Goal: Information Seeking & Learning: Learn about a topic

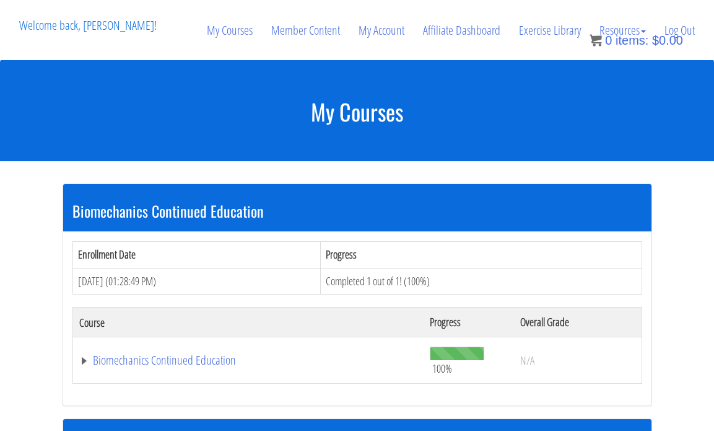
scroll to position [1212, 0]
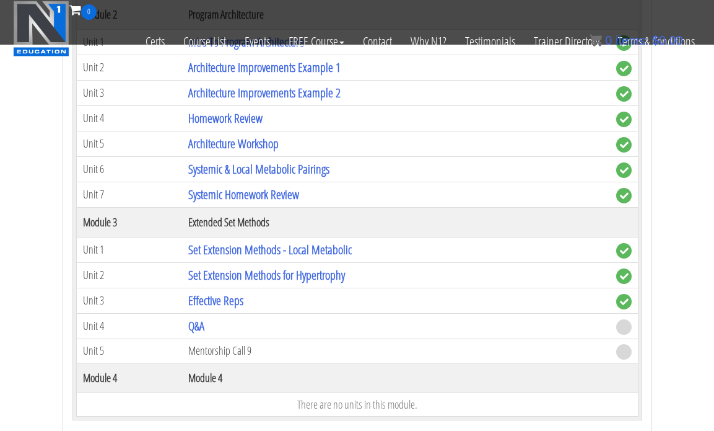
scroll to position [1735, 0]
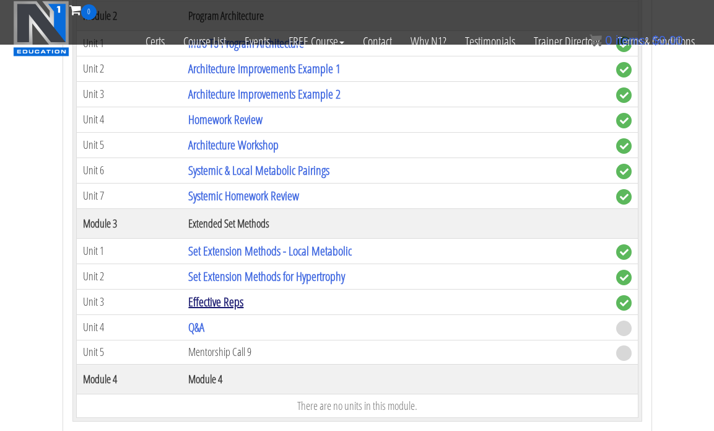
click at [197, 300] on link "Effective Reps" at bounding box center [215, 301] width 55 height 17
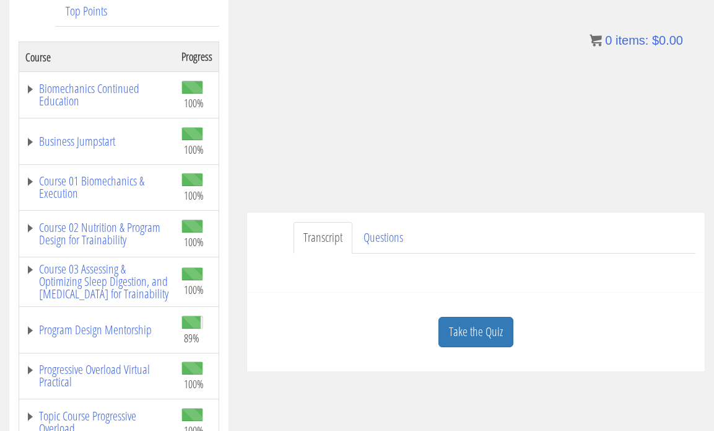
scroll to position [218, 0]
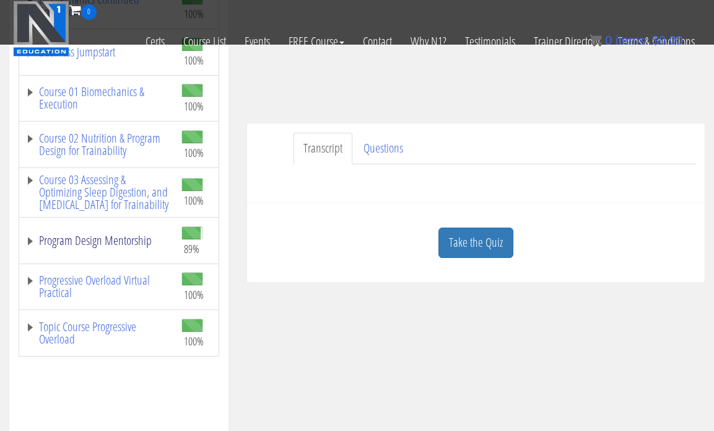
click at [129, 247] on link "Program Design Mentorship" at bounding box center [97, 240] width 144 height 12
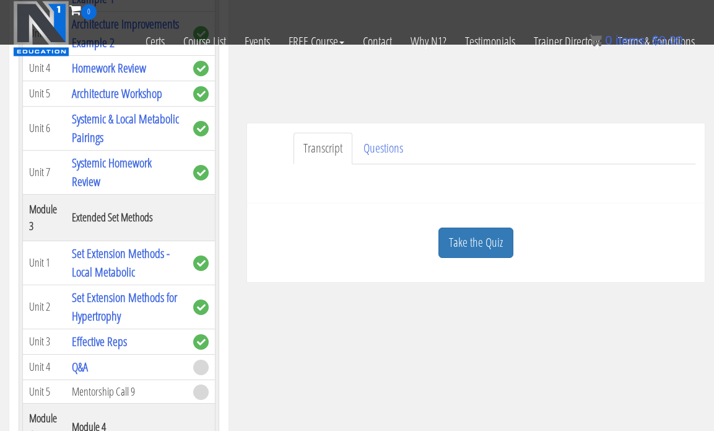
scroll to position [674, 0]
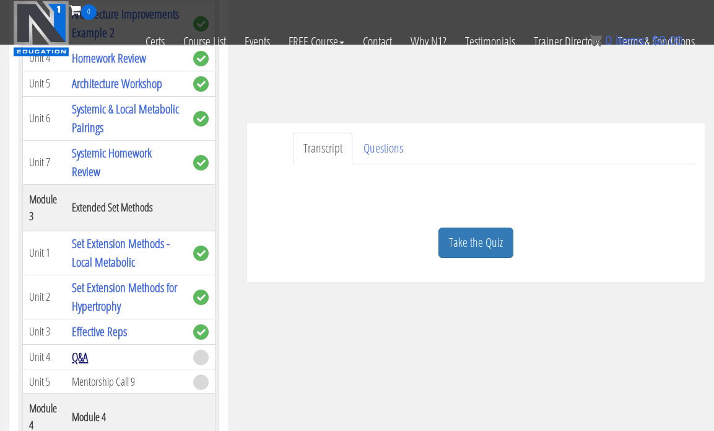
click at [79, 361] on link "Q&A" at bounding box center [80, 356] width 16 height 17
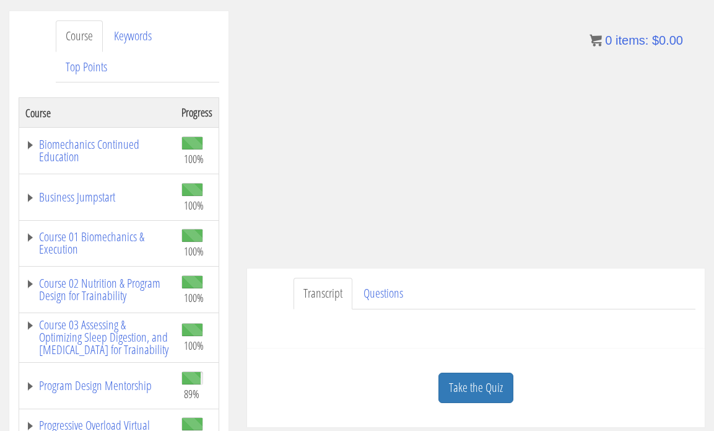
scroll to position [149, 0]
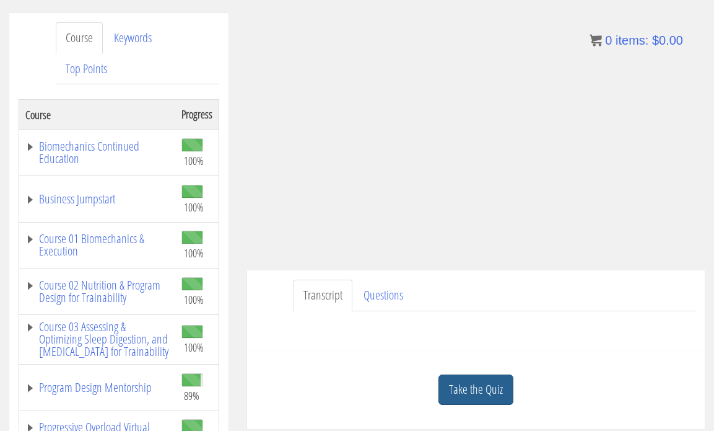
click at [481, 393] on link "Take the Quiz" at bounding box center [476, 389] width 75 height 30
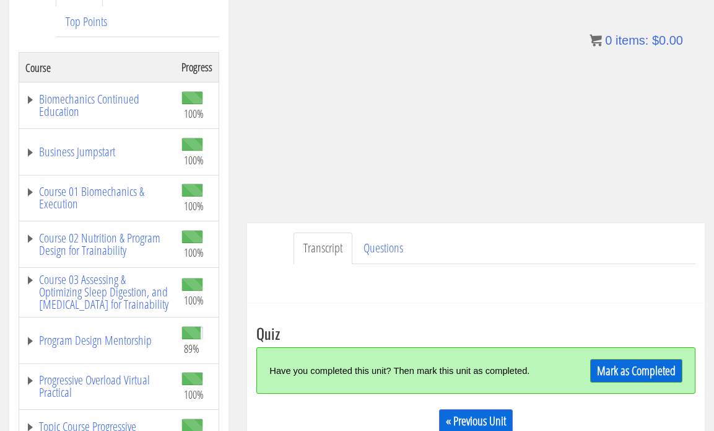
scroll to position [201, 0]
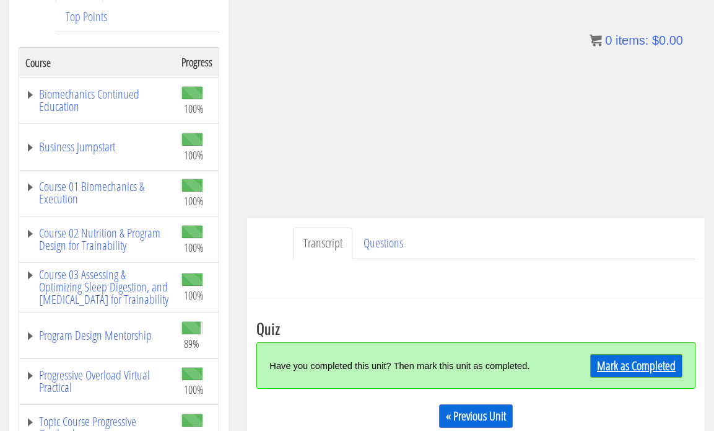
click at [603, 362] on link "Mark as Completed" at bounding box center [636, 366] width 92 height 24
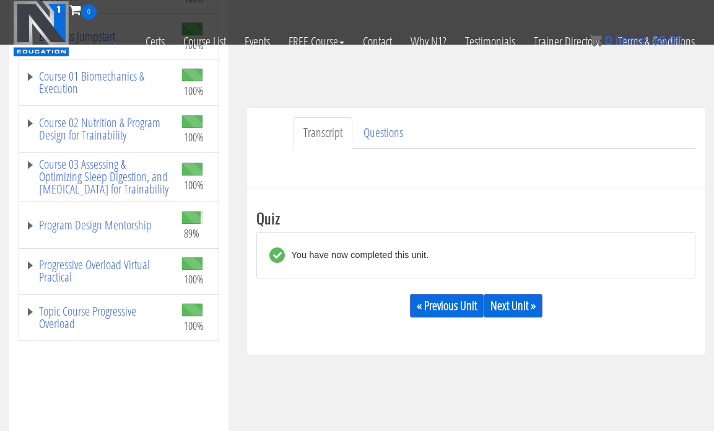
scroll to position [237, 0]
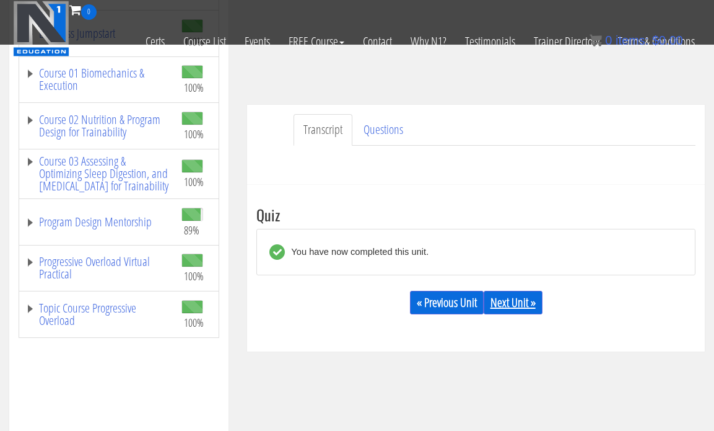
click at [498, 308] on link "Next Unit »" at bounding box center [513, 303] width 59 height 24
